Goal: Navigation & Orientation: Find specific page/section

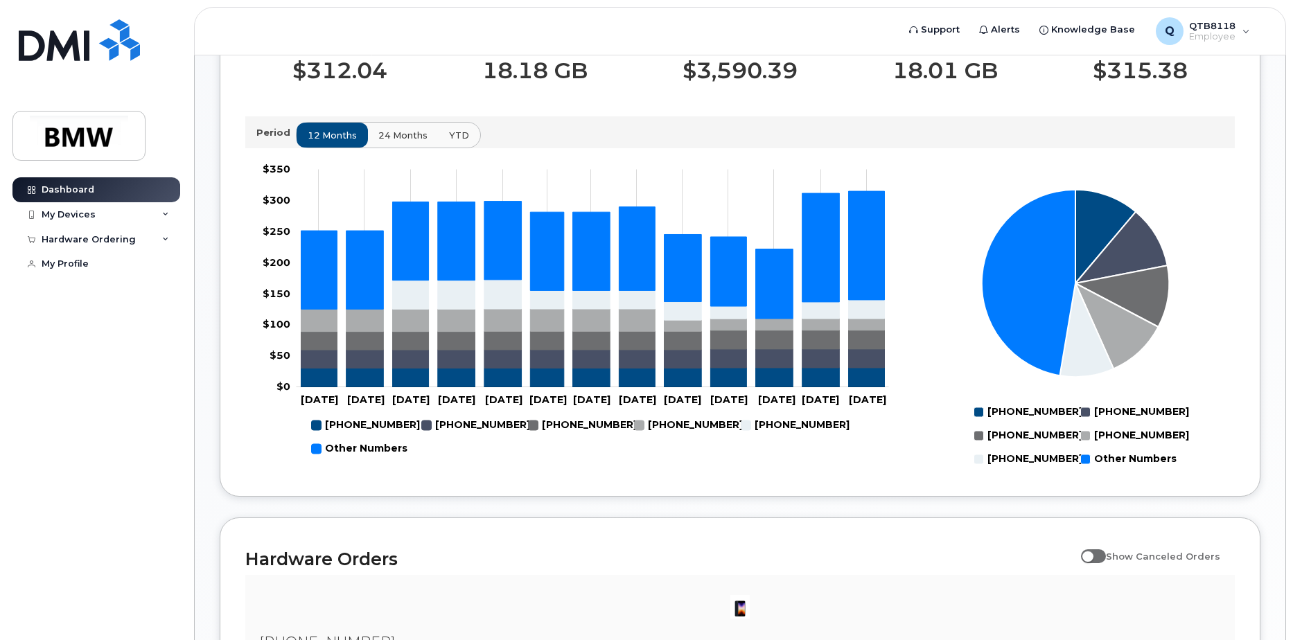
scroll to position [654, 0]
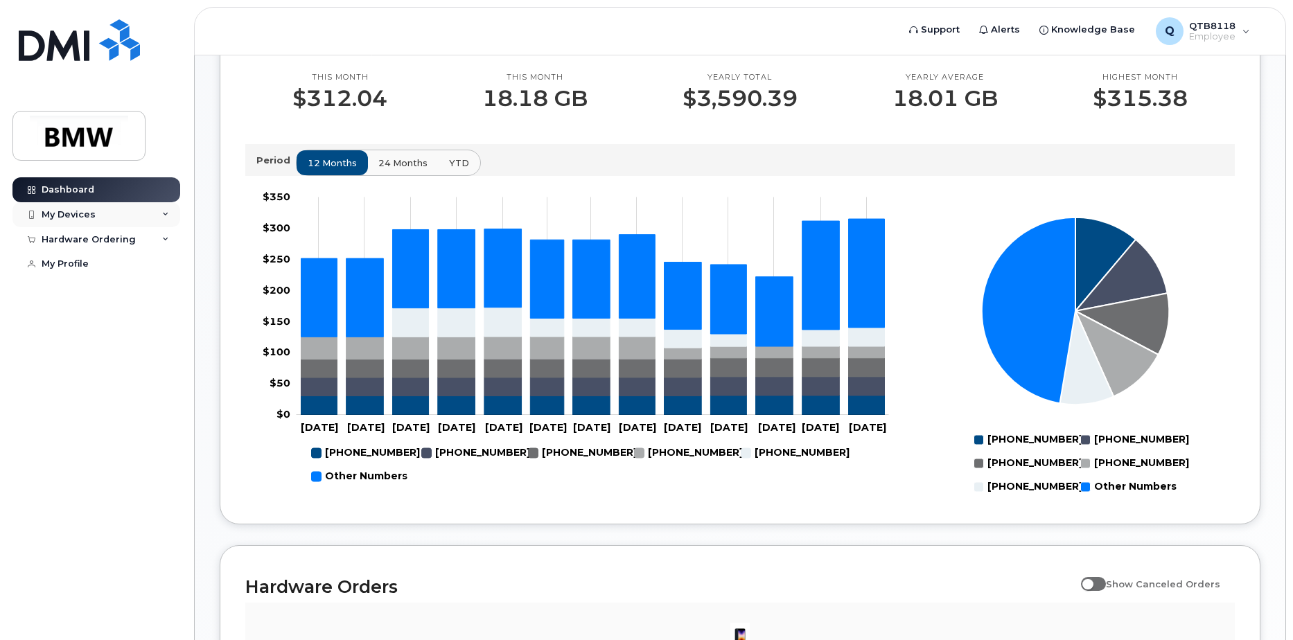
click at [158, 218] on div "My Devices" at bounding box center [96, 214] width 168 height 25
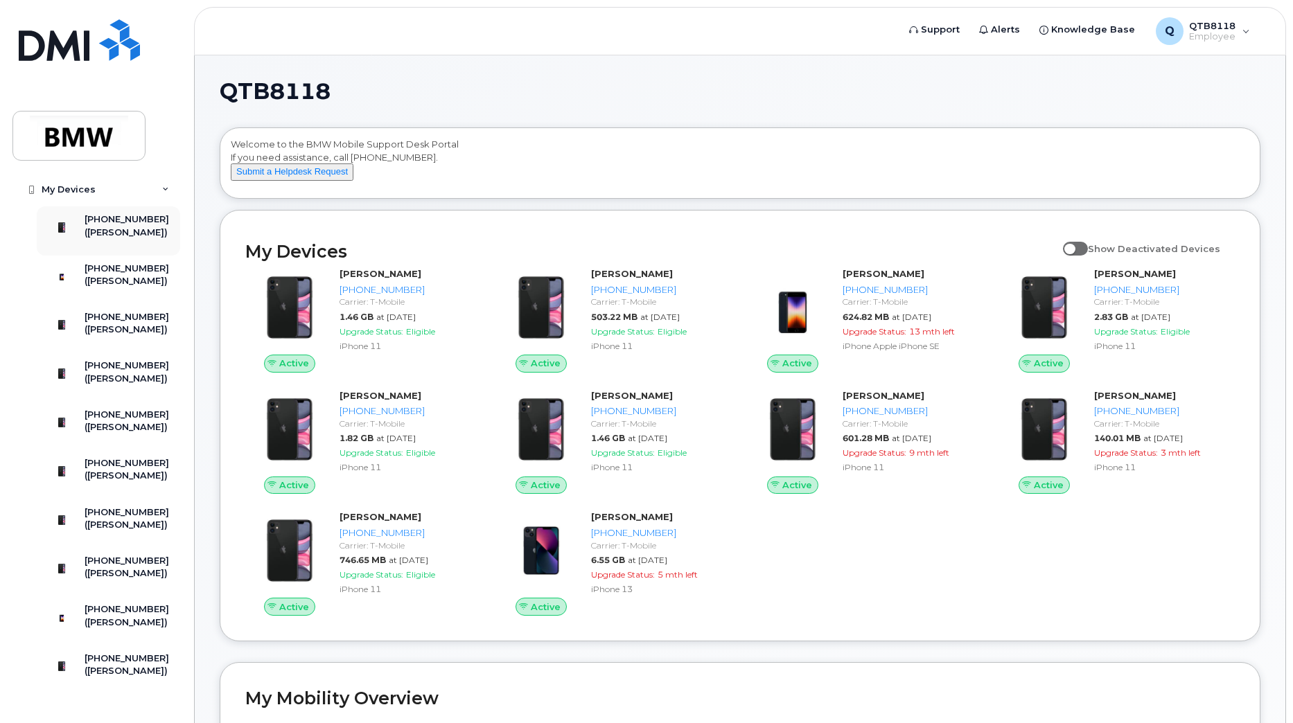
scroll to position [0, 0]
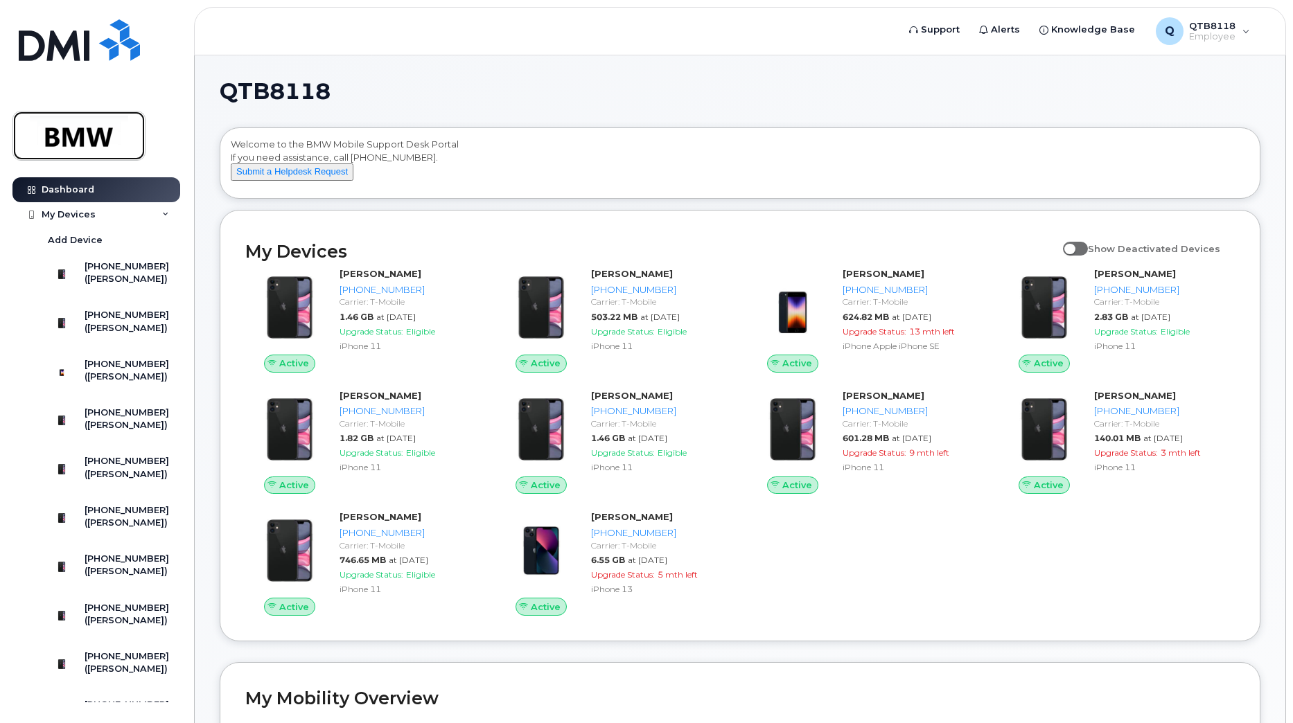
click at [113, 125] on img at bounding box center [79, 136] width 107 height 40
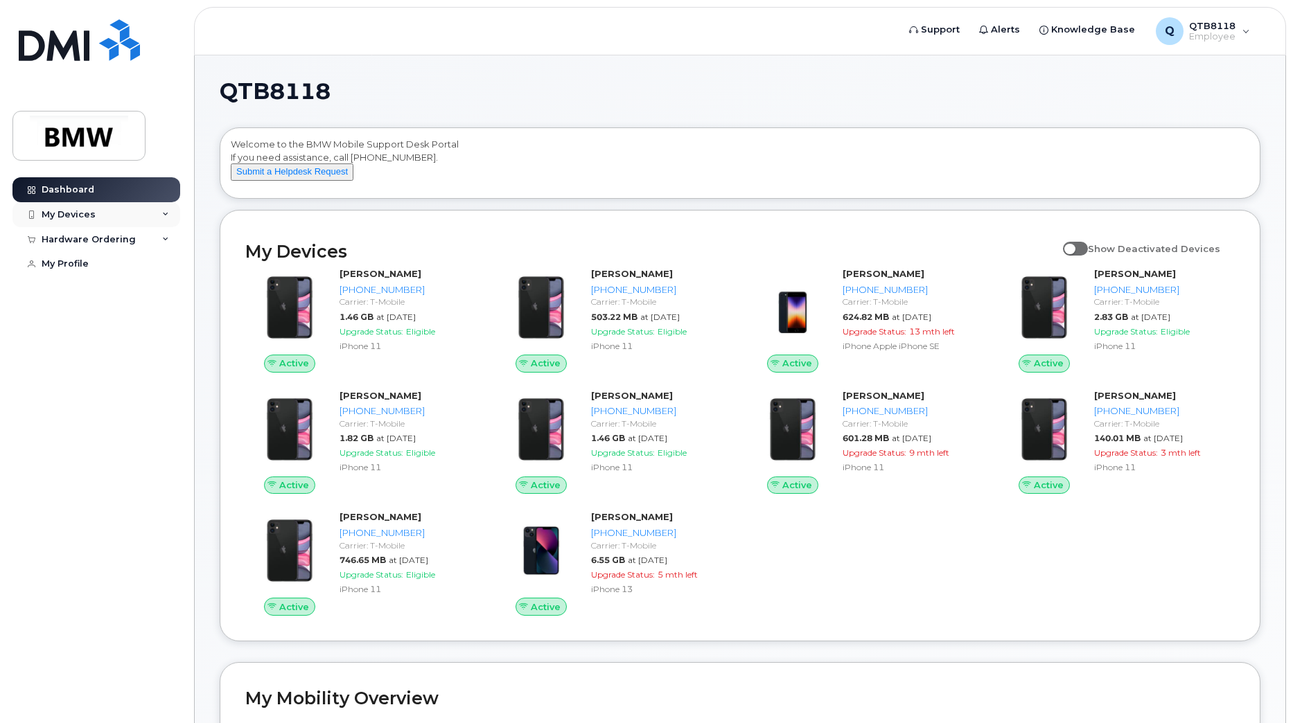
click at [166, 218] on icon at bounding box center [165, 214] width 7 height 7
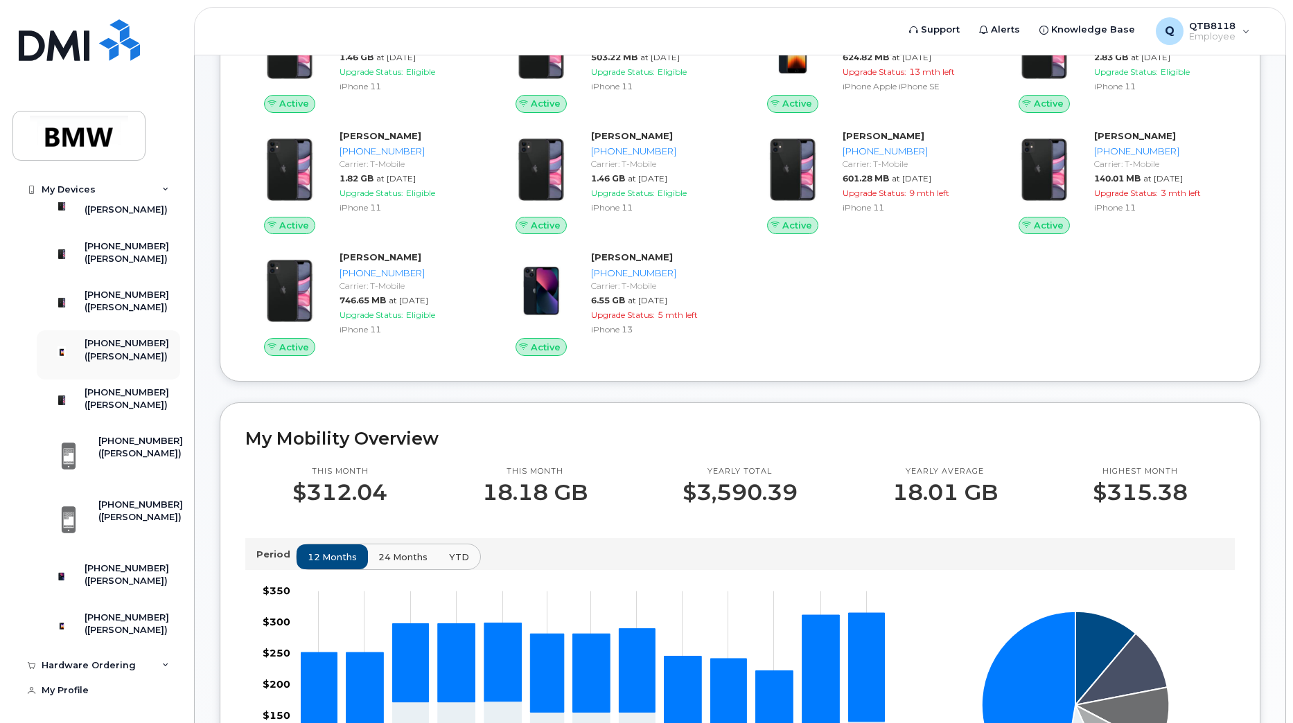
scroll to position [485, 0]
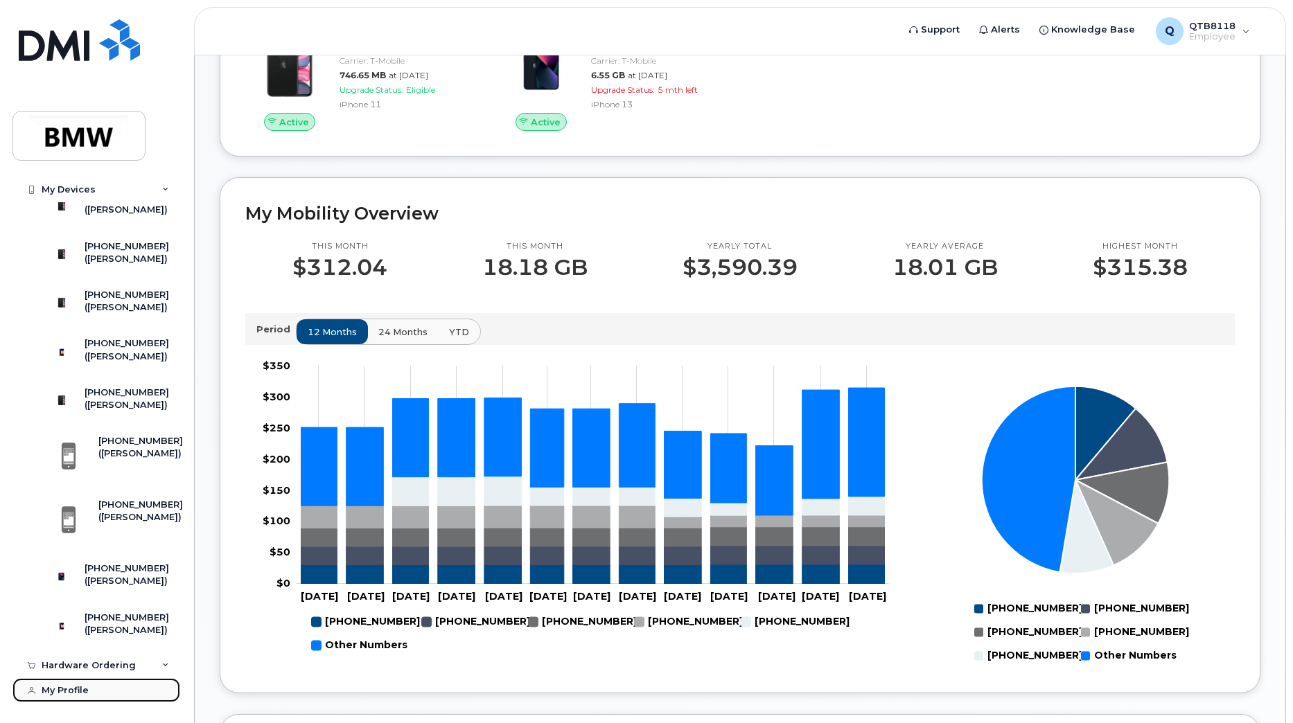
click at [69, 693] on div "My Profile" at bounding box center [65, 690] width 47 height 11
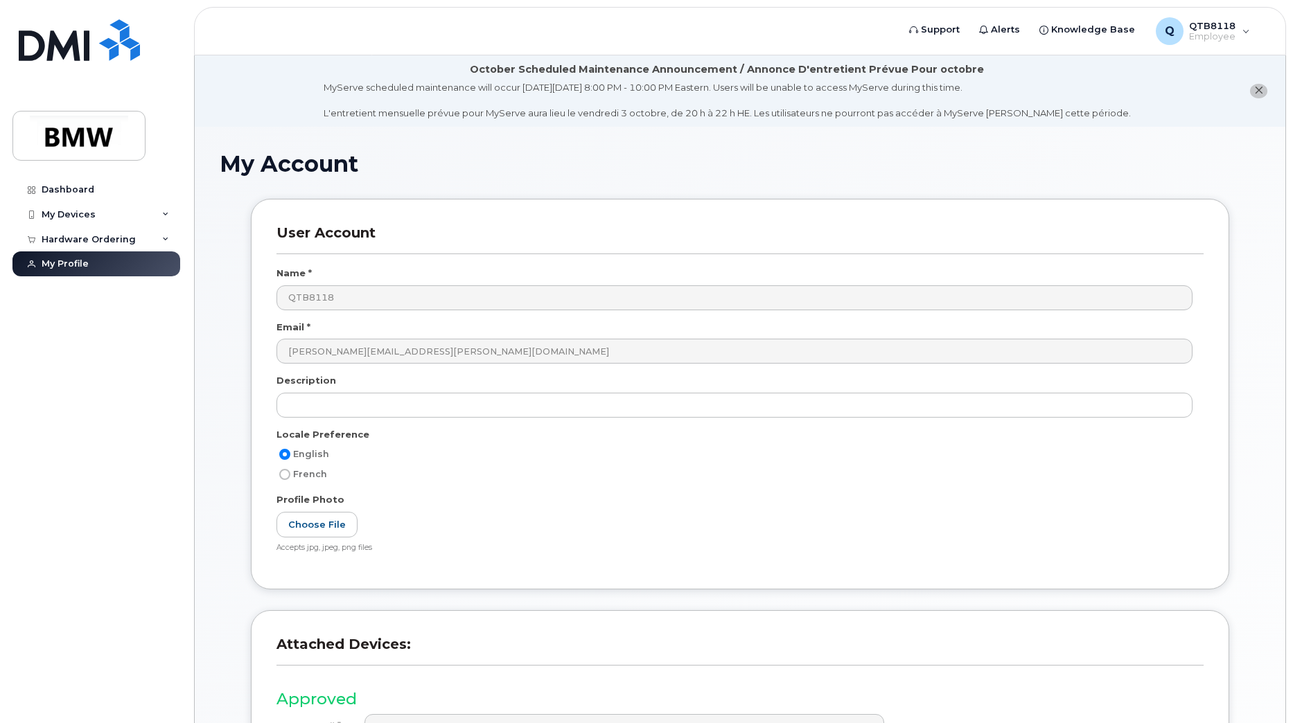
click at [1255, 91] on icon "close notification" at bounding box center [1258, 90] width 9 height 9
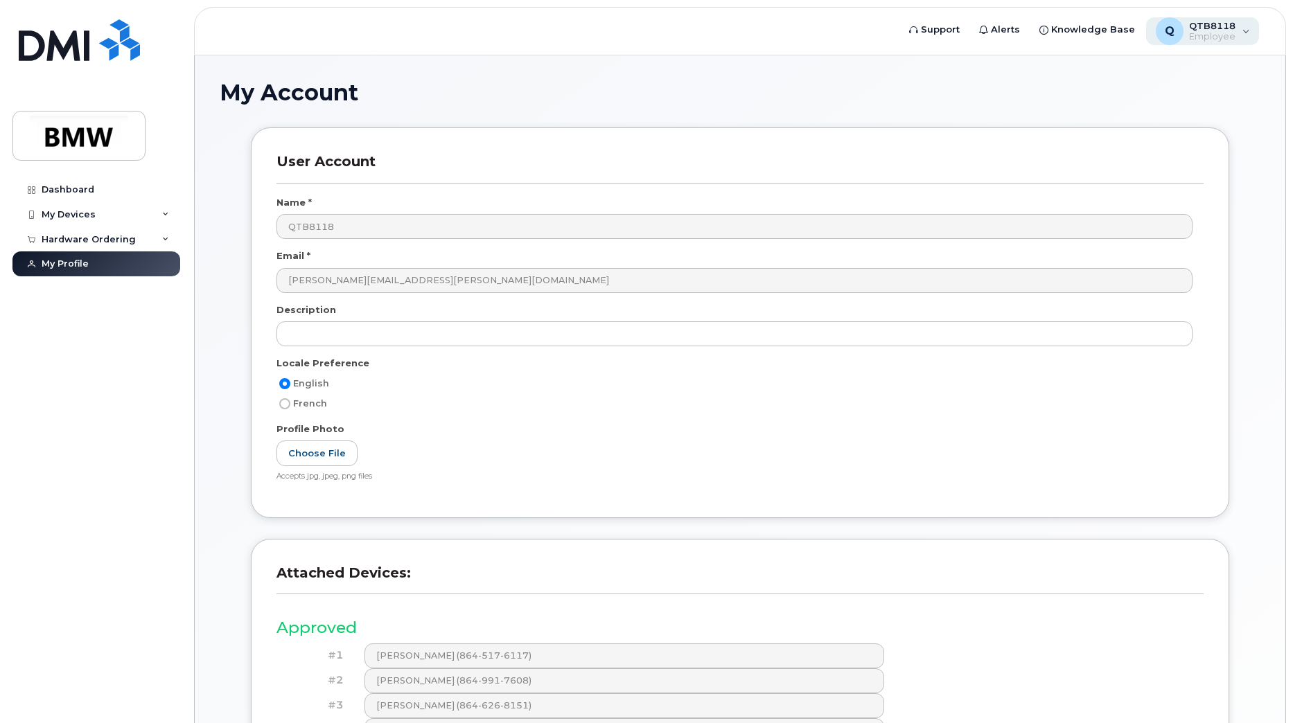
click at [1250, 37] on div "Q QTB8118 Employee" at bounding box center [1203, 31] width 114 height 28
click at [923, 104] on h1 "My Account" at bounding box center [740, 92] width 1040 height 24
click at [952, 26] on span "Support" at bounding box center [940, 30] width 39 height 14
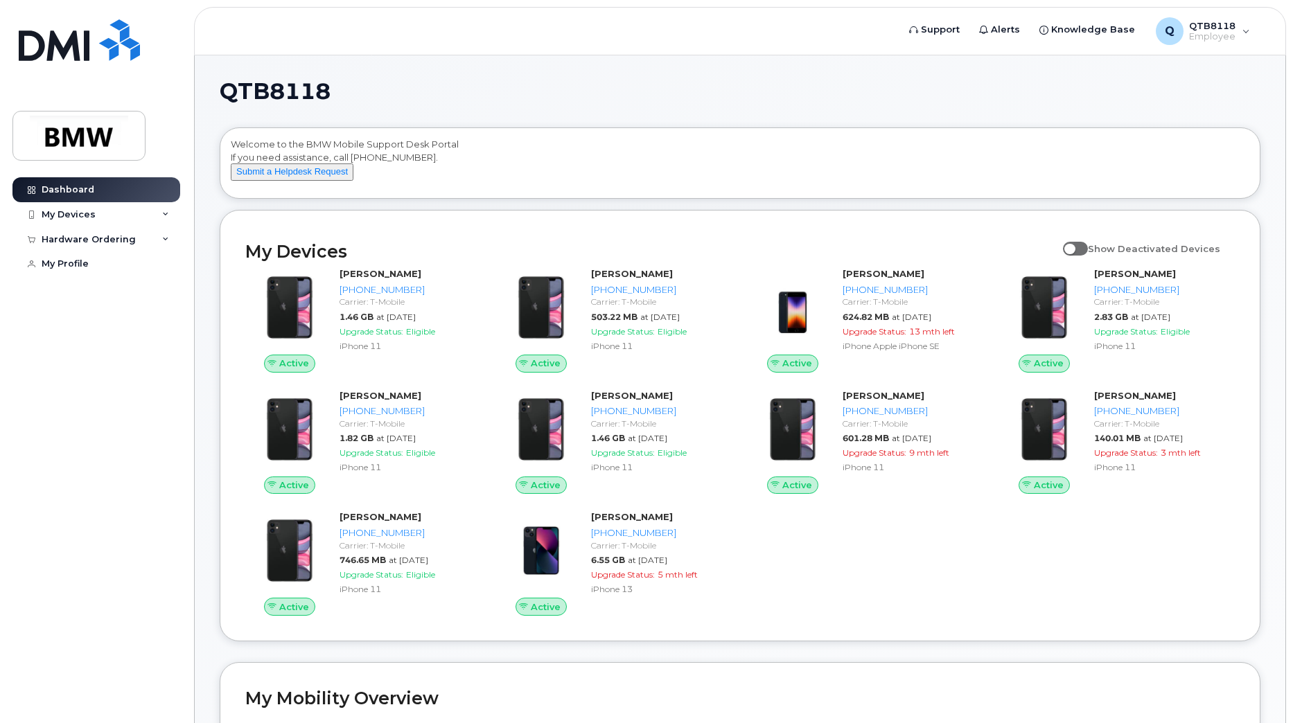
click at [772, 89] on h1 "QTB8118" at bounding box center [736, 91] width 1033 height 22
click at [670, 98] on h1 "QTB8118" at bounding box center [736, 91] width 1033 height 22
click at [846, 641] on div "My Devices Show Deactivated Devices Active [PERSON_NAME] [PHONE_NUMBER] Carrier…" at bounding box center [740, 426] width 1040 height 432
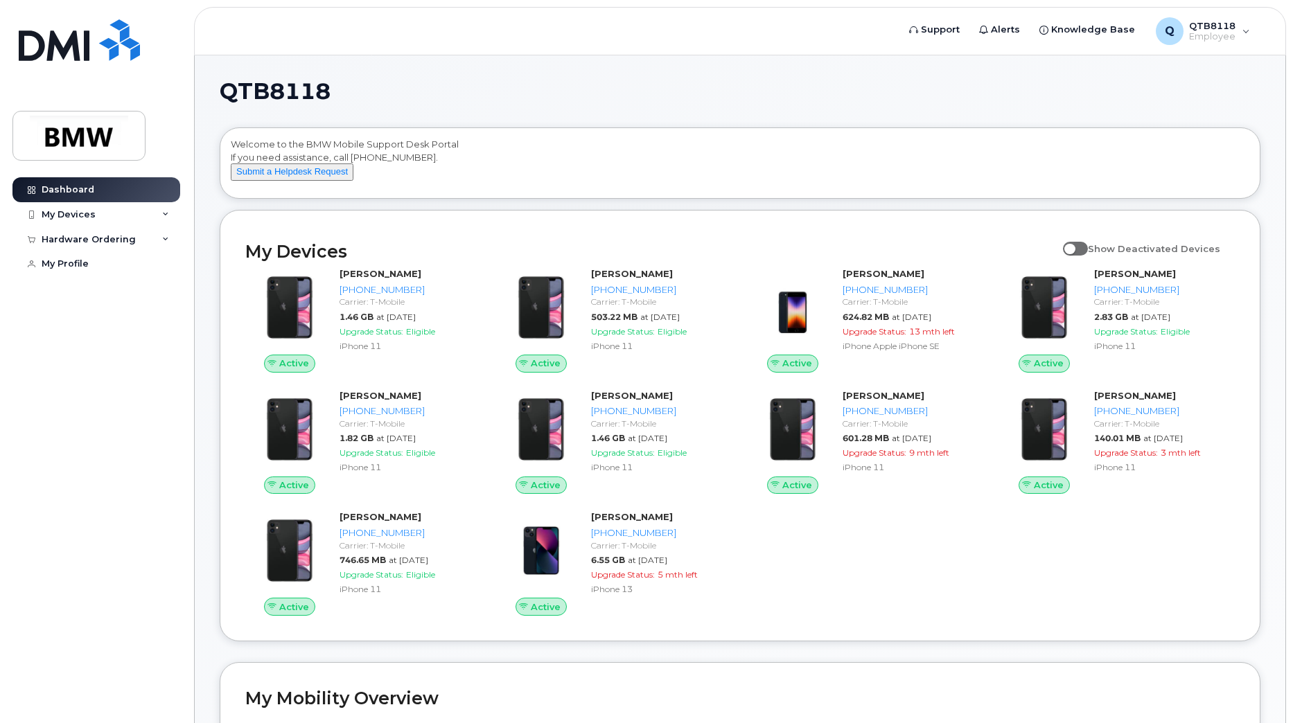
click at [925, 579] on div "Active [PERSON_NAME] [PHONE_NUMBER] Carrier: T-Mobile 1.46 GB at [DATE] Upgrade…" at bounding box center [740, 441] width 1006 height 365
click at [816, 581] on div "Active [PERSON_NAME] [PHONE_NUMBER] Carrier: T-Mobile 1.46 GB at [DATE] Upgrade…" at bounding box center [740, 441] width 1006 height 365
click at [847, 587] on div "Active [PERSON_NAME] [PHONE_NUMBER] Carrier: T-Mobile 1.46 GB at [DATE] Upgrade…" at bounding box center [740, 441] width 1006 height 365
click at [1239, 25] on div "Q QTB8118 Employee" at bounding box center [1203, 31] width 114 height 28
click at [847, 132] on div "Welcome to the BMW Mobile Support Desk Portal If you need assistance, call [PHO…" at bounding box center [739, 163] width 1039 height 70
